Goal: Transaction & Acquisition: Purchase product/service

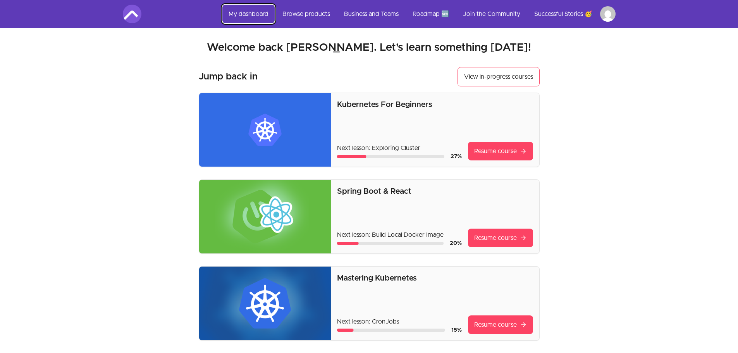
click at [248, 18] on link "My dashboard" at bounding box center [248, 14] width 52 height 19
click at [320, 14] on link "Browse products" at bounding box center [306, 14] width 60 height 19
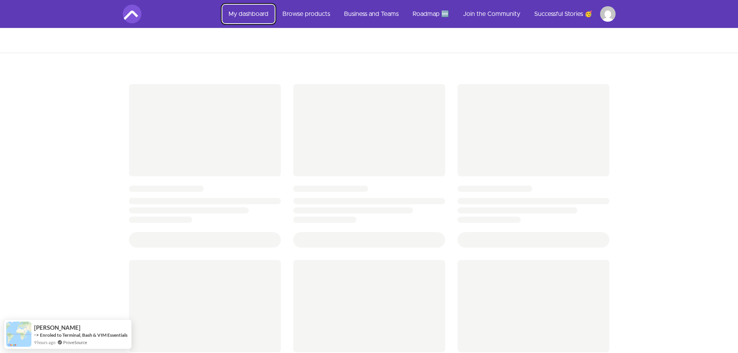
click at [256, 12] on link "My dashboard" at bounding box center [248, 14] width 52 height 19
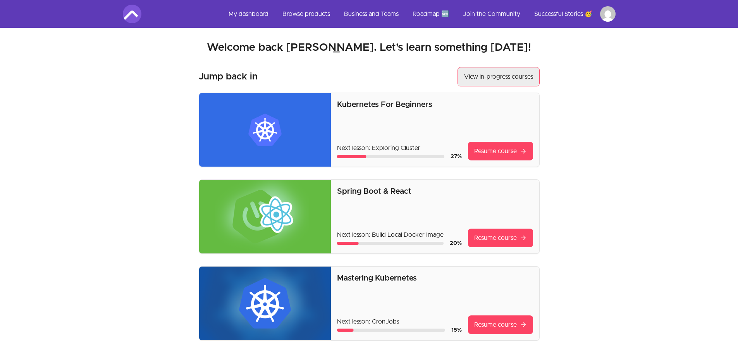
click at [491, 76] on link "View in-progress courses" at bounding box center [499, 76] width 82 height 19
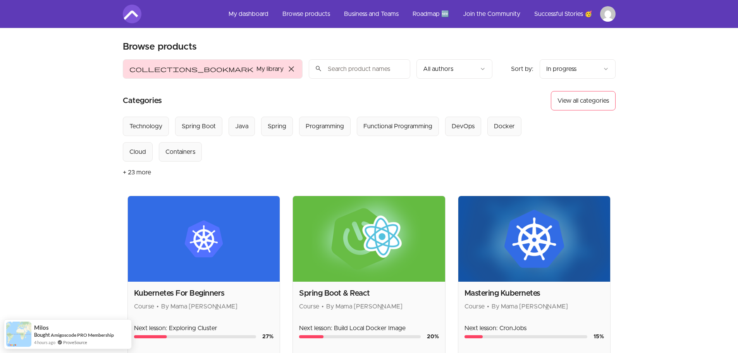
click at [309, 67] on input "search" at bounding box center [360, 68] width 102 height 19
click at [309, 63] on input "search" at bounding box center [360, 68] width 102 height 19
click at [247, 15] on link "My dashboard" at bounding box center [248, 14] width 52 height 19
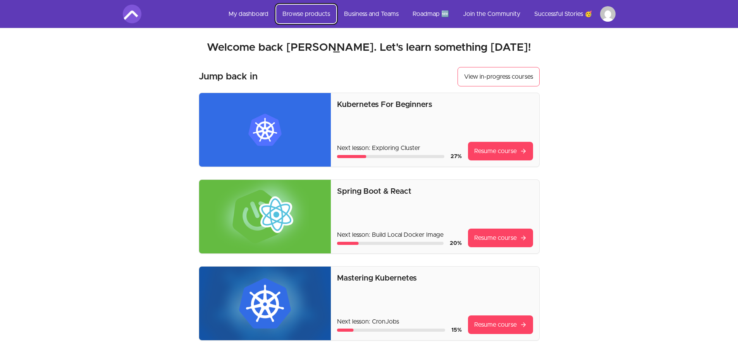
click at [293, 14] on link "Browse products" at bounding box center [306, 14] width 60 height 19
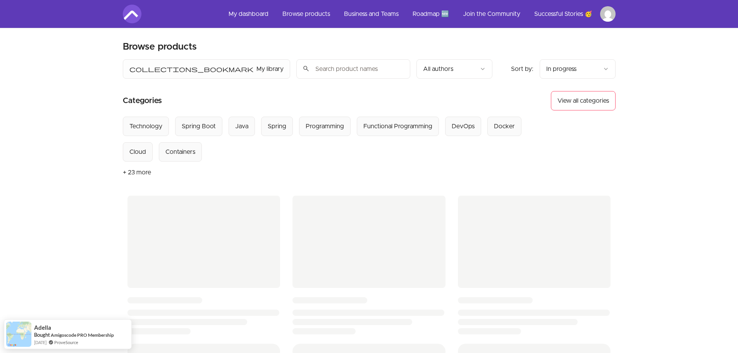
click at [296, 67] on input "search" at bounding box center [353, 68] width 114 height 19
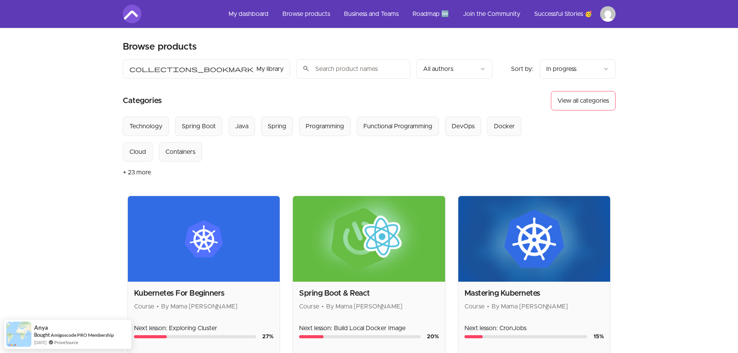
click at [296, 63] on input "search" at bounding box center [353, 68] width 114 height 19
type input "O"
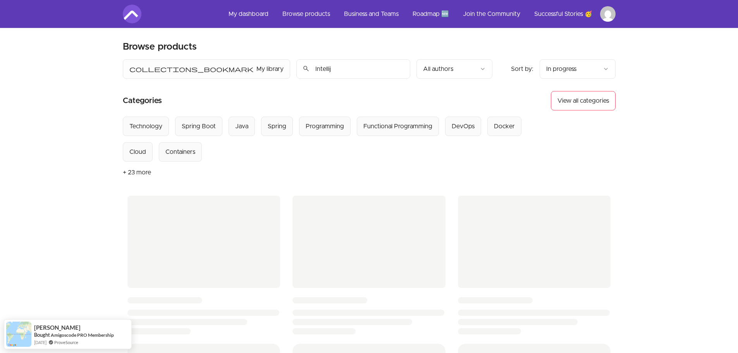
type input "Intellij"
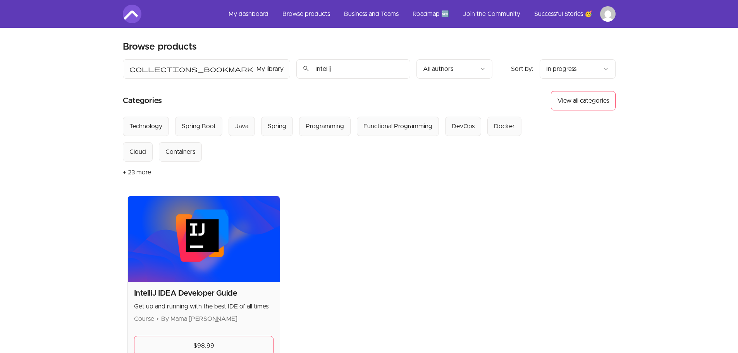
scroll to position [116, 0]
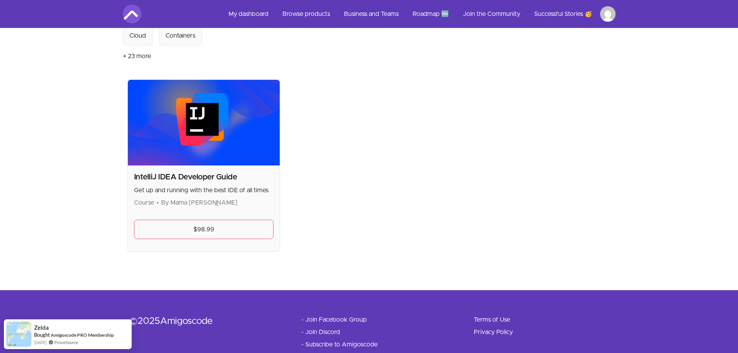
click at [211, 148] on img at bounding box center [204, 123] width 152 height 86
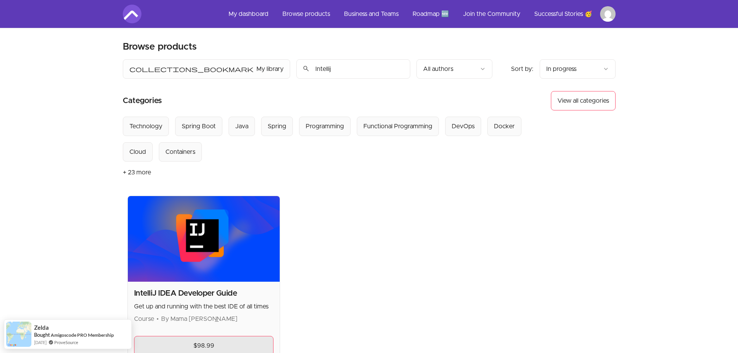
click at [207, 346] on link "$98.99" at bounding box center [204, 345] width 140 height 19
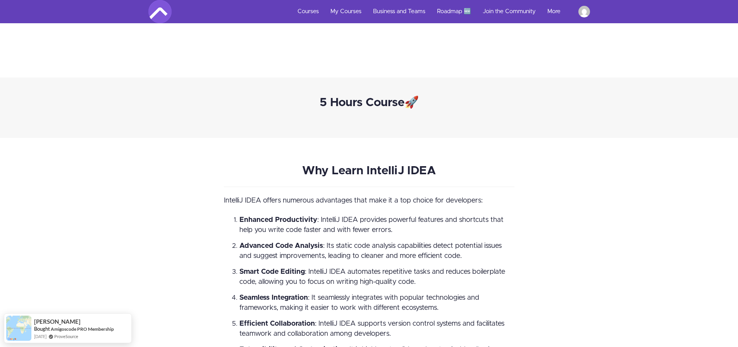
scroll to position [891, 0]
